Goal: Use online tool/utility: Use online tool/utility

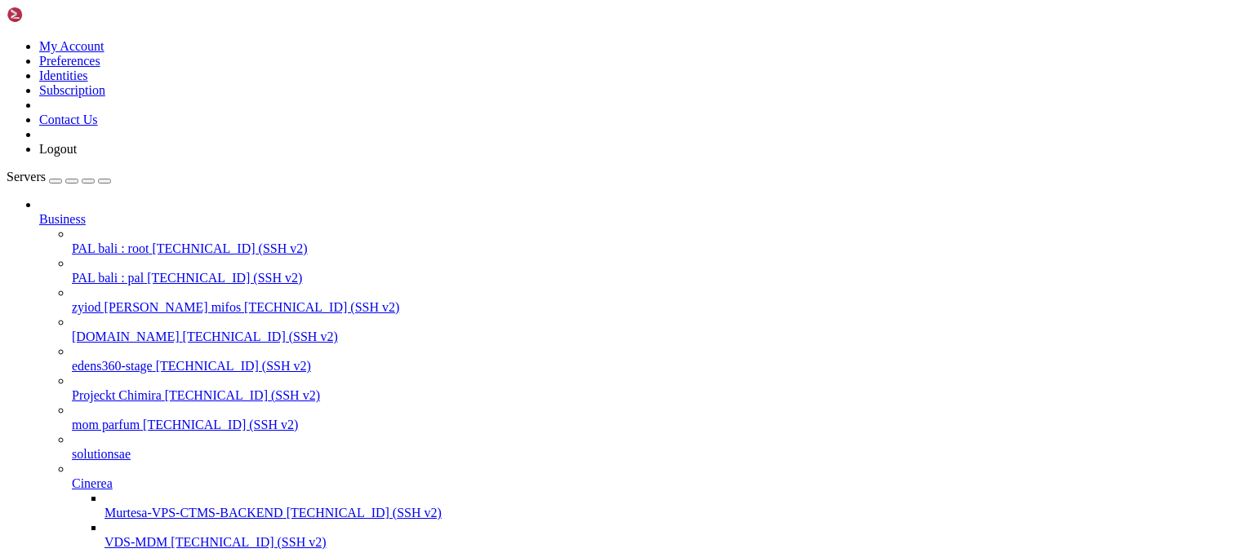
scroll to position [1097123, 0]
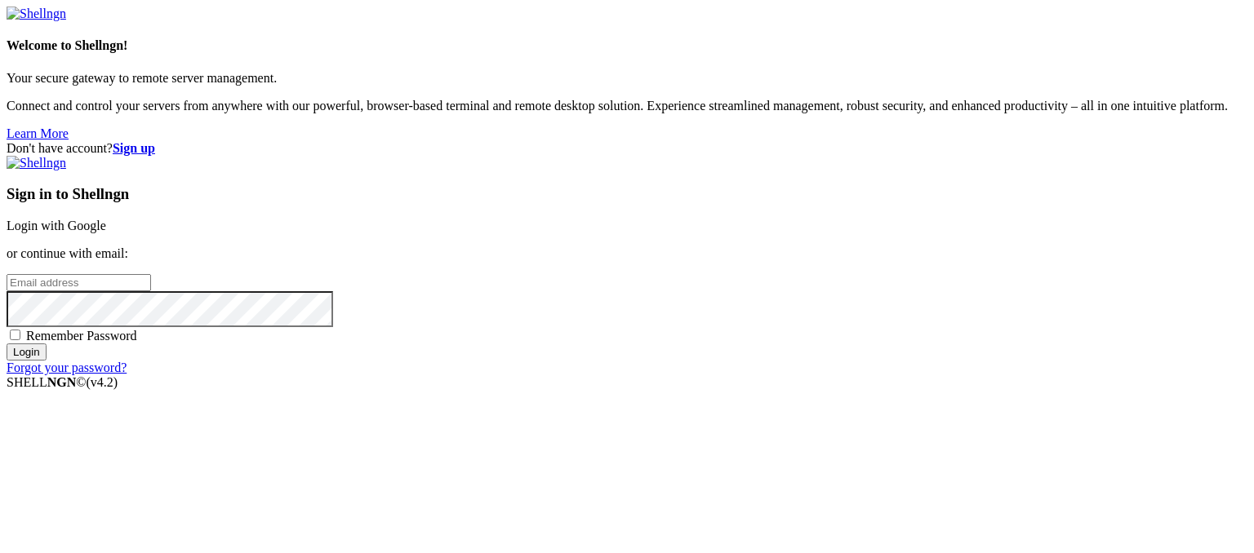
click at [122, 123] on div "Welcome to Shellngn! Your secure gateway to remote server management. Connect a…" at bounding box center [627, 74] width 1241 height 135
click at [106, 219] on link "Login with Google" at bounding box center [57, 226] width 100 height 14
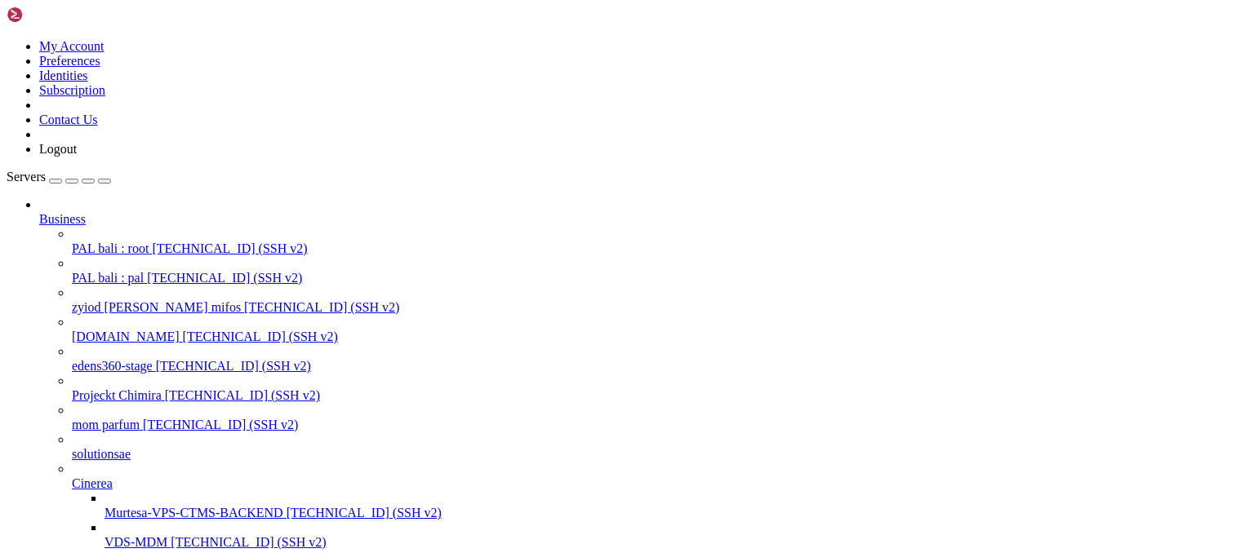
click at [152, 242] on span "[TECHNICAL_ID] (SSH v2)" at bounding box center [229, 249] width 155 height 14
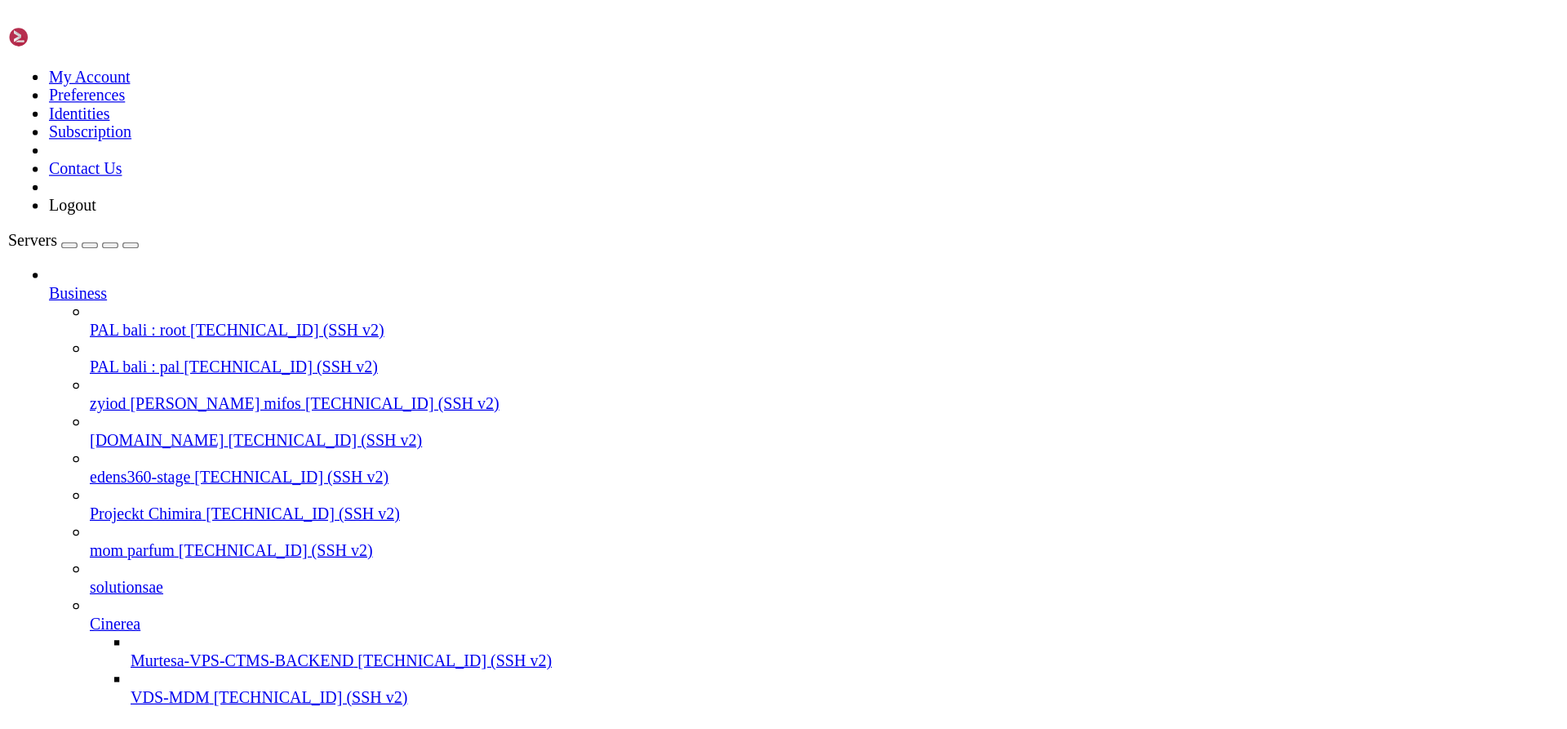
scroll to position [35451, 0]
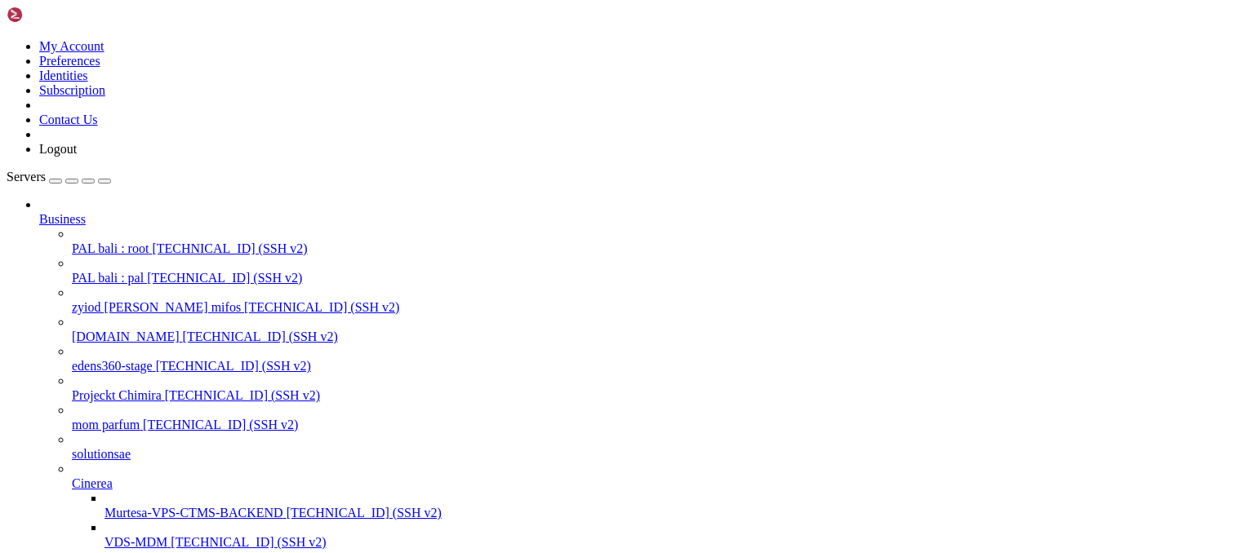
drag, startPoint x: 571, startPoint y: 1899, endPoint x: 29, endPoint y: 1475, distance: 688.4
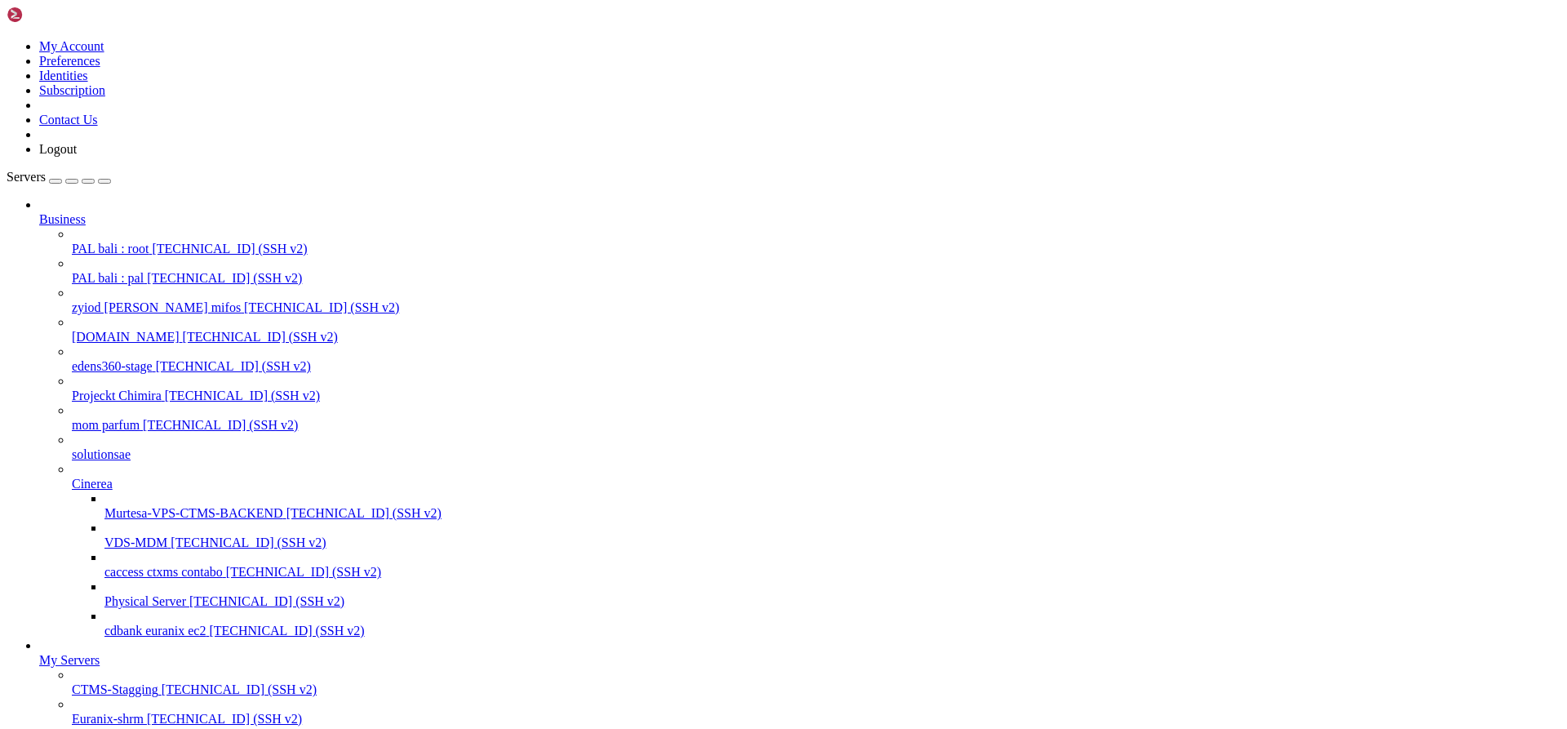
scroll to position [35118, 0]
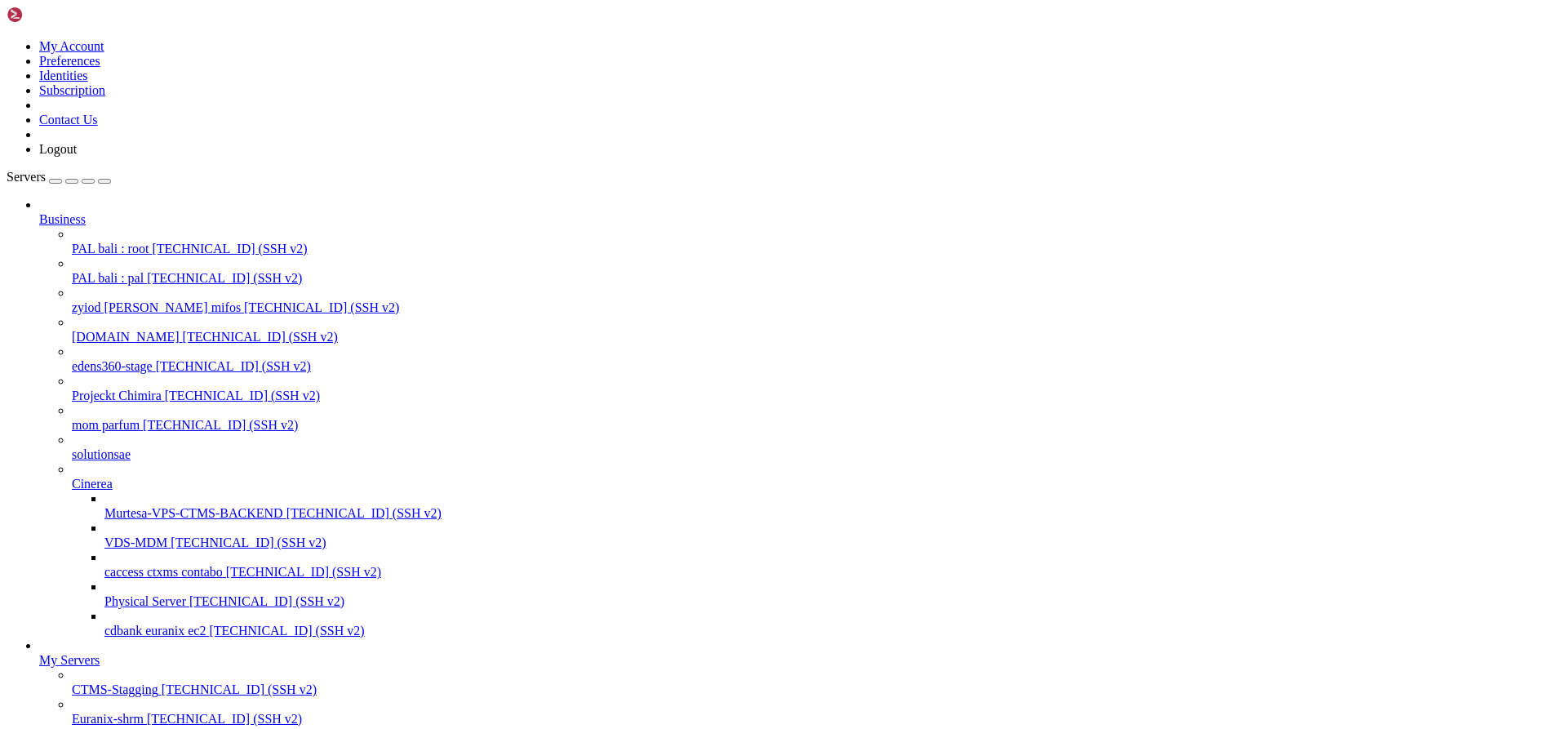
scroll to position [35267, 0]
drag, startPoint x: 333, startPoint y: 2058, endPoint x: 14, endPoint y: 2001, distance: 324.1
